Goal: Transaction & Acquisition: Purchase product/service

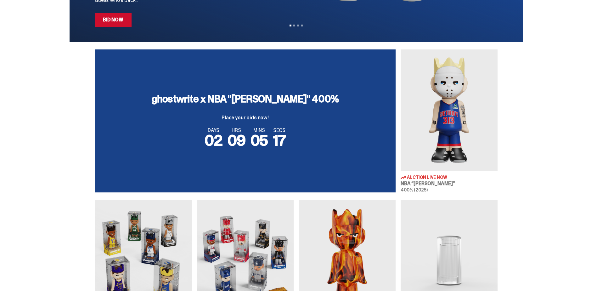
scroll to position [189, 0]
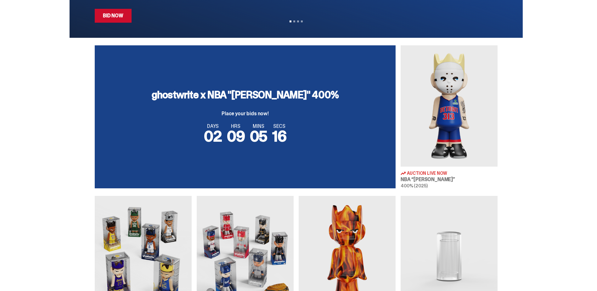
click at [326, 107] on div "ghostwrite x NBA "[PERSON_NAME]" 400% Place your bids now! DAYS 02 HRS 09 MINS …" at bounding box center [245, 116] width 301 height 143
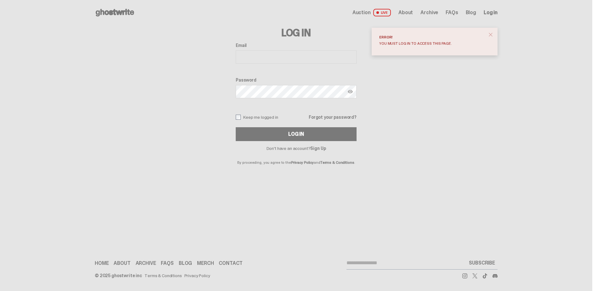
click at [320, 55] on input "Email" at bounding box center [296, 56] width 121 height 13
